Goal: Task Accomplishment & Management: Manage account settings

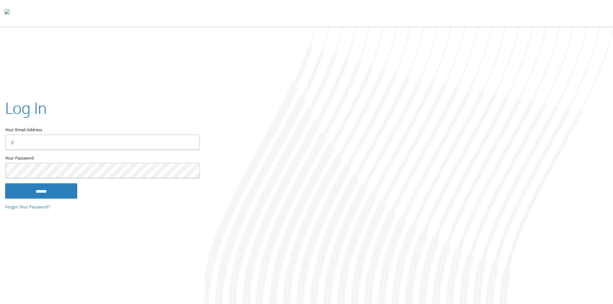
click at [103, 144] on input "Your Email Address" at bounding box center [102, 142] width 195 height 15
type input "**********"
click at [5, 183] on input "******" at bounding box center [41, 190] width 72 height 15
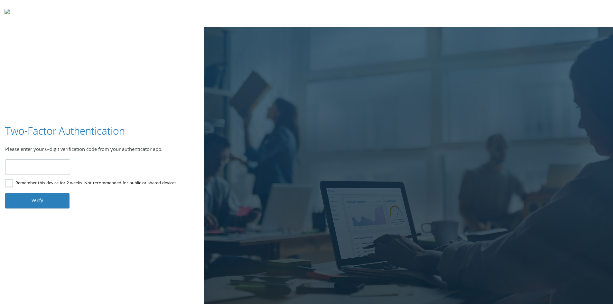
type input "******"
